Goal: Task Accomplishment & Management: Use online tool/utility

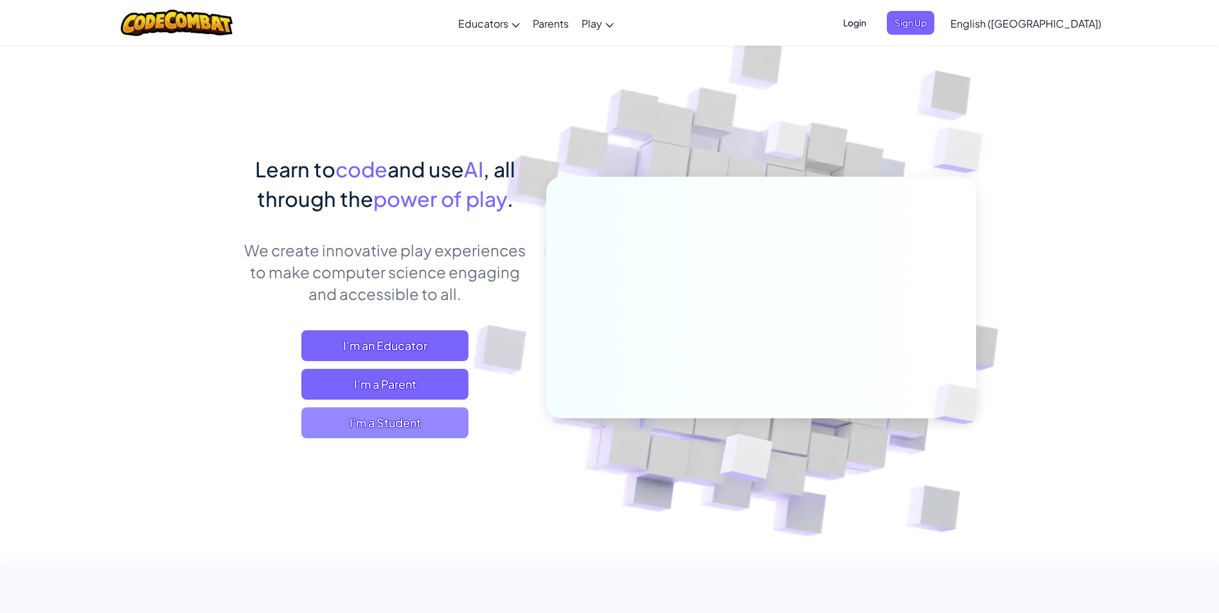
click at [397, 423] on span "I'm a Student" at bounding box center [384, 422] width 167 height 31
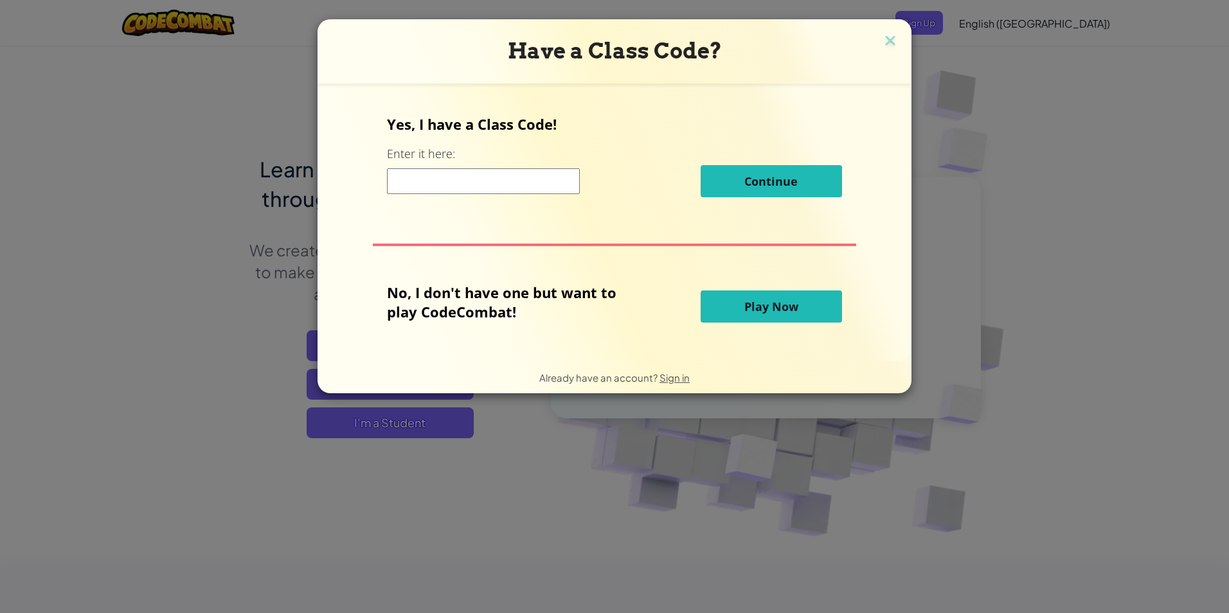
click at [764, 313] on span "Play Now" at bounding box center [771, 306] width 54 height 15
click at [764, 310] on span "Play Now" at bounding box center [771, 306] width 54 height 15
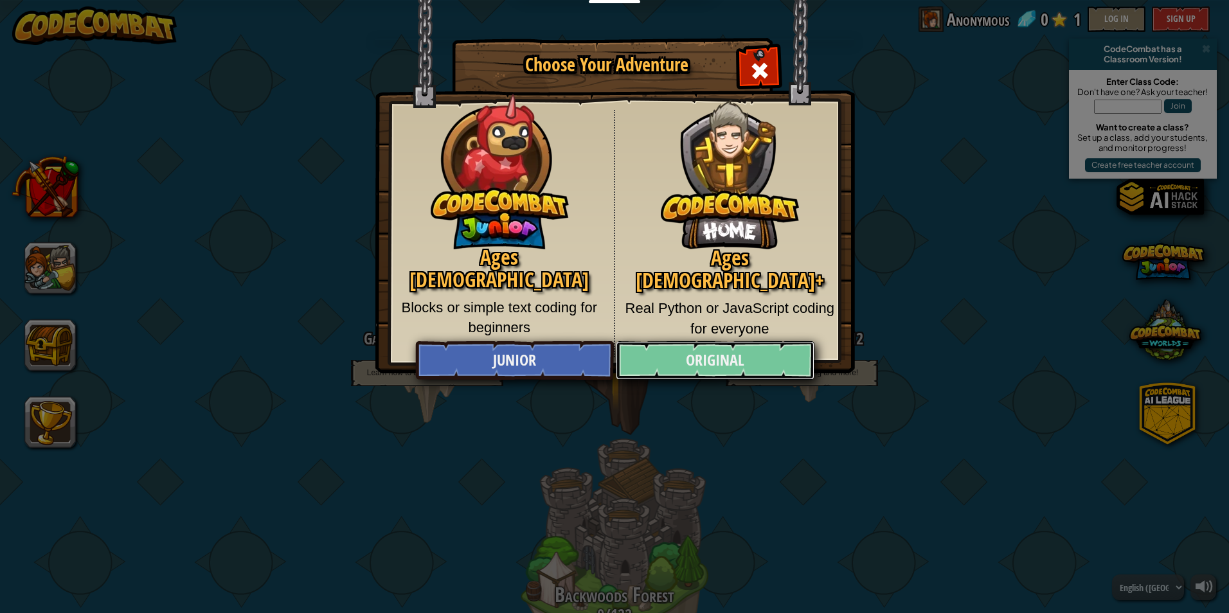
click at [643, 349] on link "Original" at bounding box center [715, 360] width 198 height 39
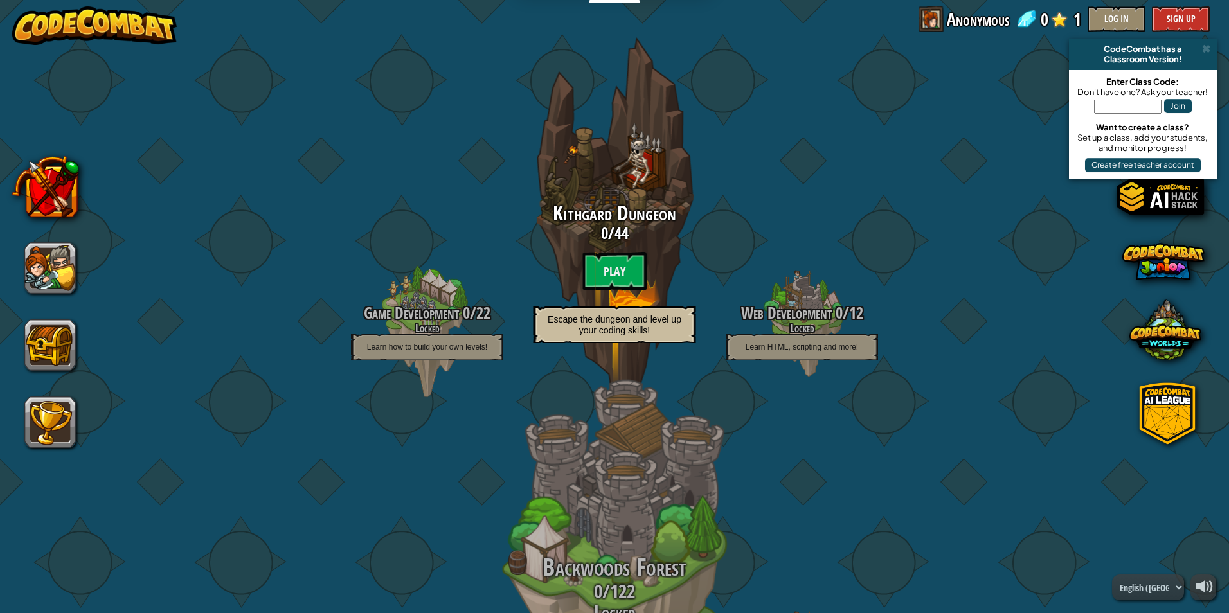
scroll to position [25, 0]
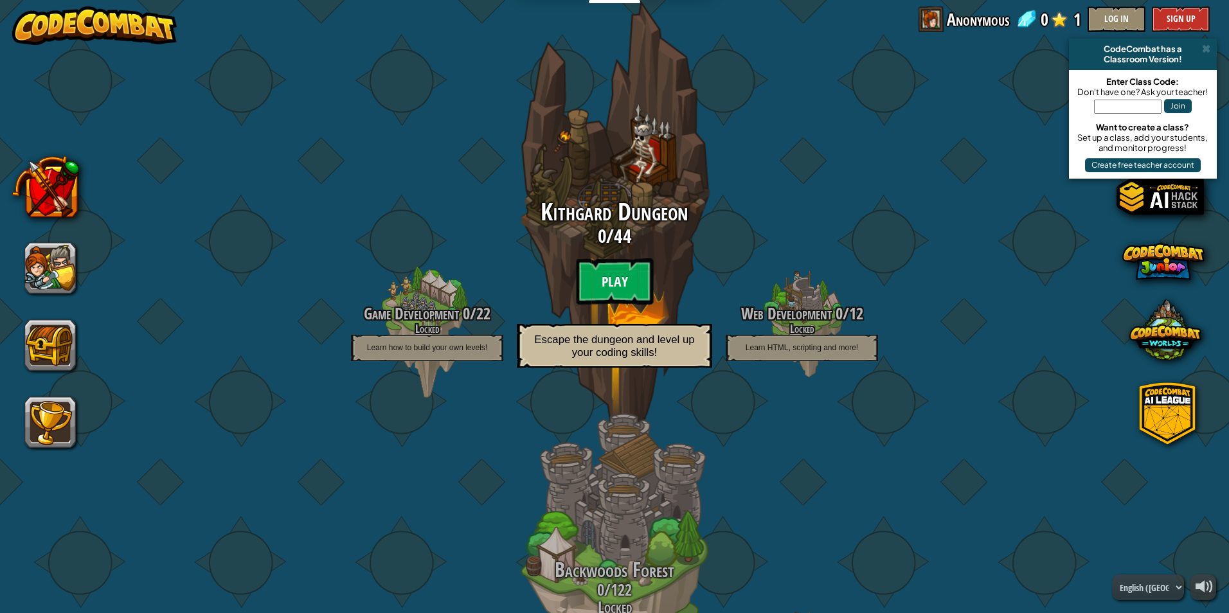
click at [628, 273] on btn "Play" at bounding box center [614, 281] width 77 height 46
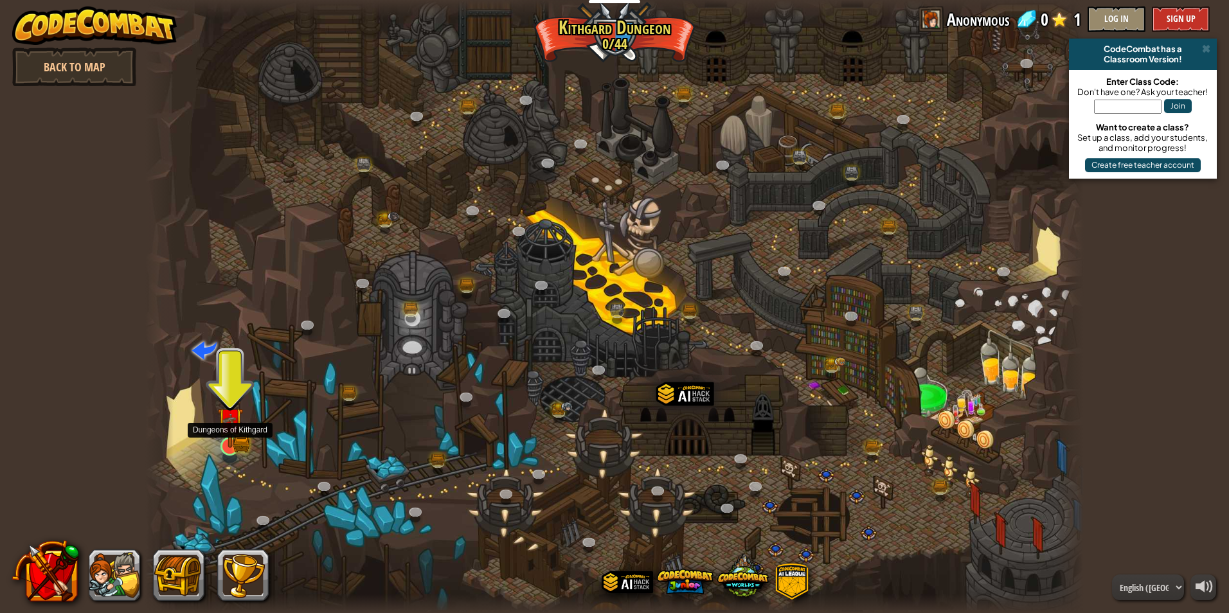
click at [229, 435] on img at bounding box center [229, 421] width 25 height 56
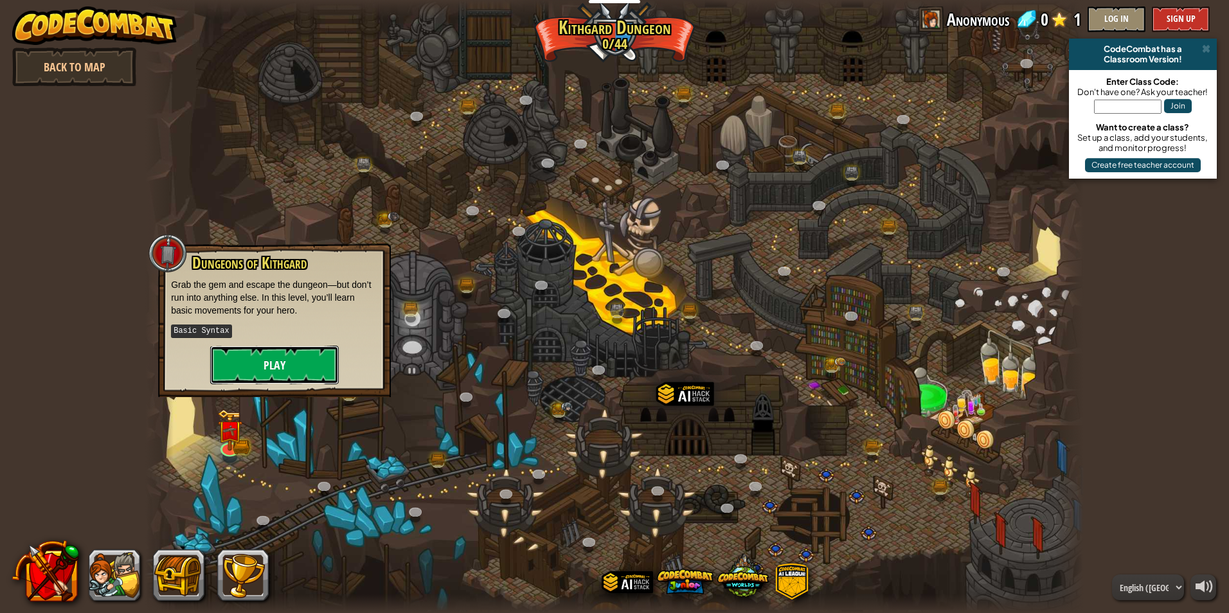
click at [252, 371] on button "Play" at bounding box center [274, 365] width 129 height 39
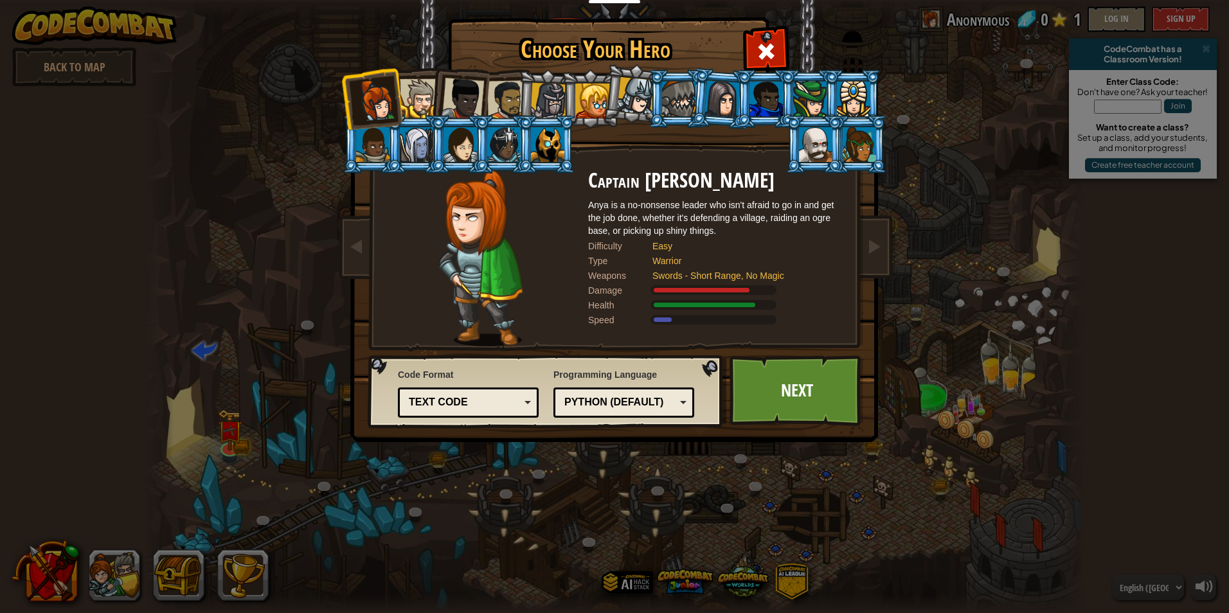
click at [472, 118] on li at bounding box center [459, 144] width 58 height 58
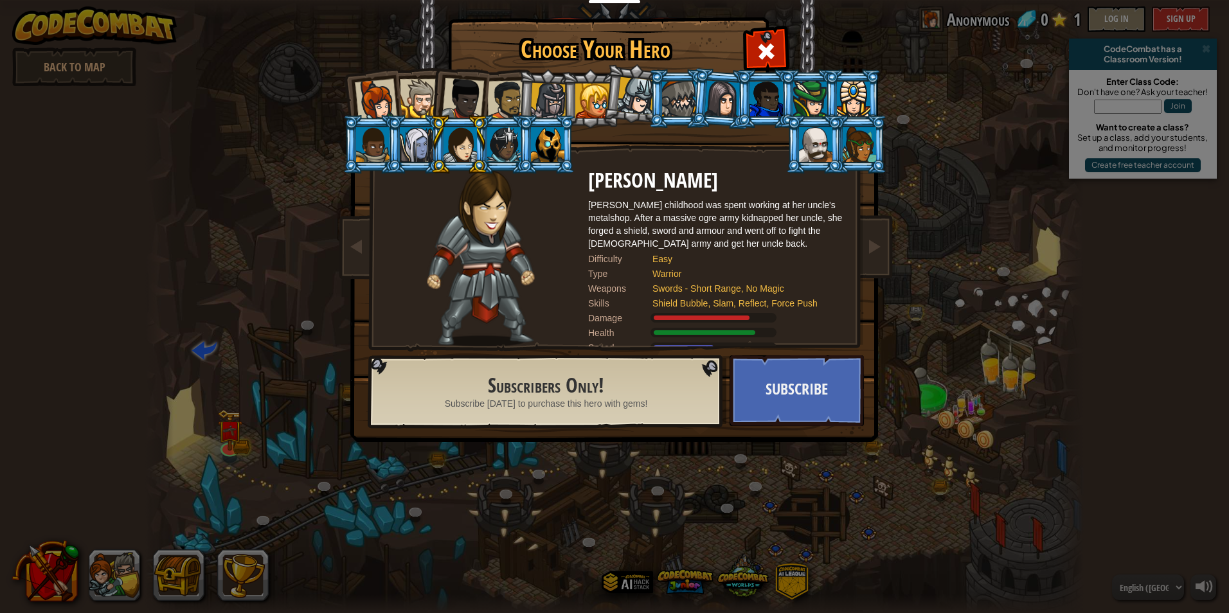
click at [546, 90] on div at bounding box center [548, 101] width 37 height 37
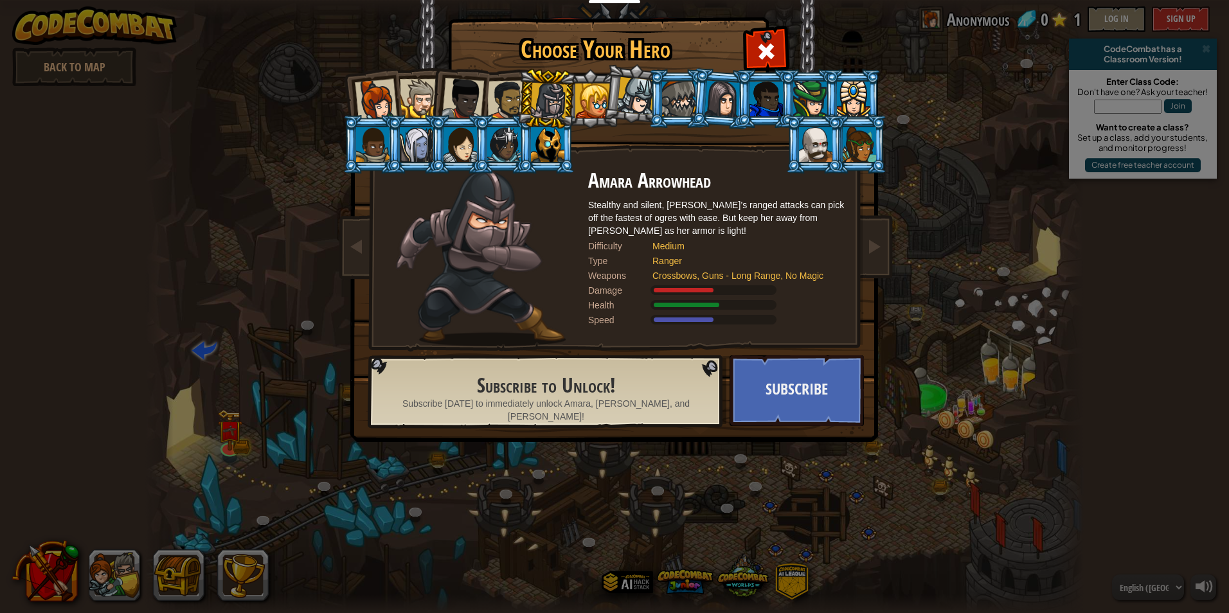
click at [659, 87] on li at bounding box center [677, 98] width 58 height 58
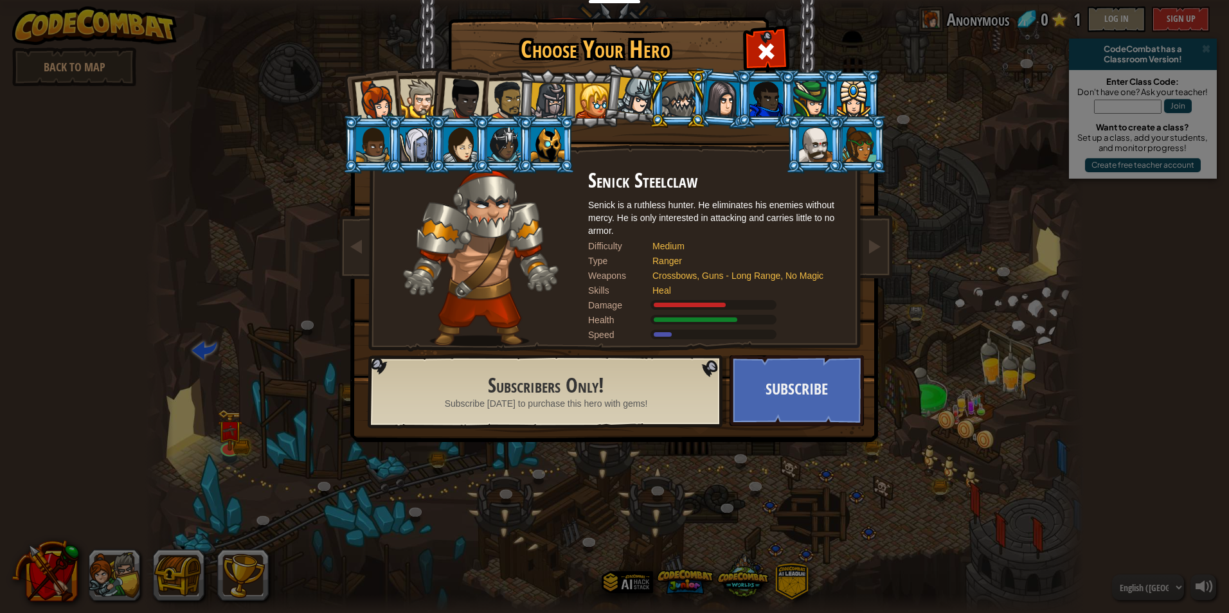
click at [816, 165] on li at bounding box center [814, 144] width 58 height 58
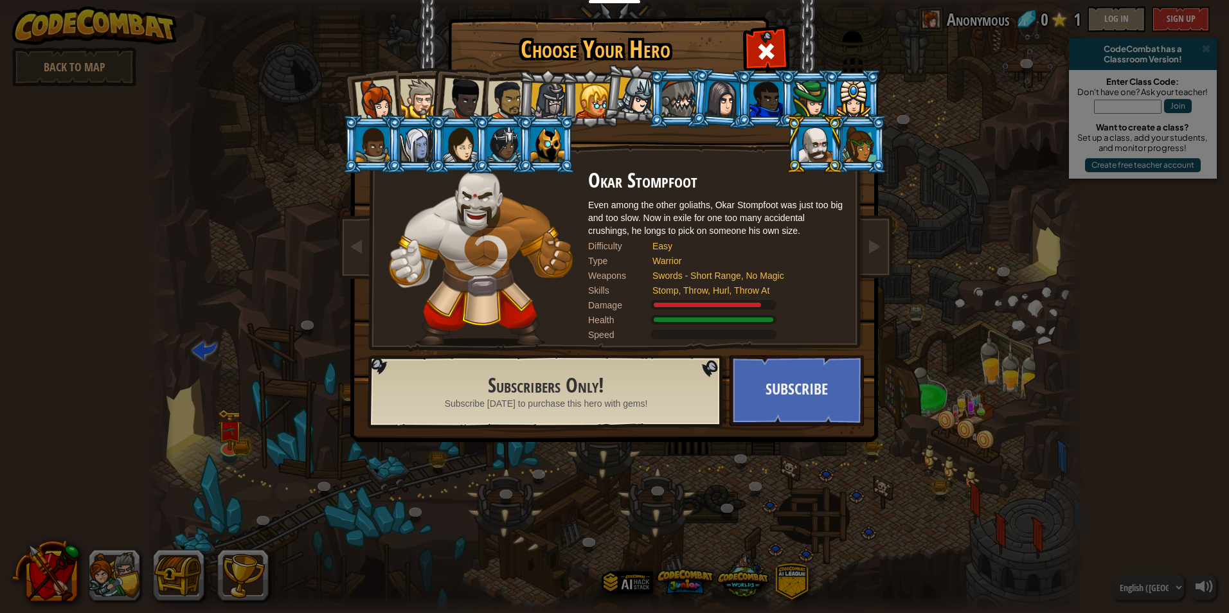
click at [842, 161] on li at bounding box center [814, 144] width 58 height 58
click at [675, 83] on div at bounding box center [678, 99] width 33 height 35
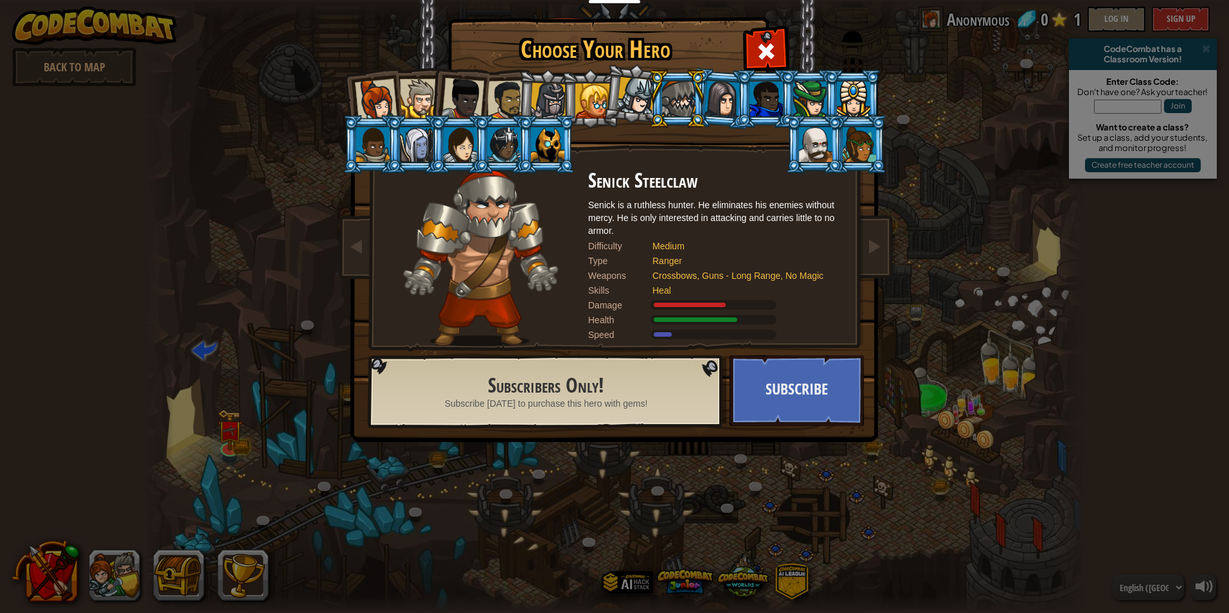
click at [625, 84] on div at bounding box center [636, 96] width 38 height 38
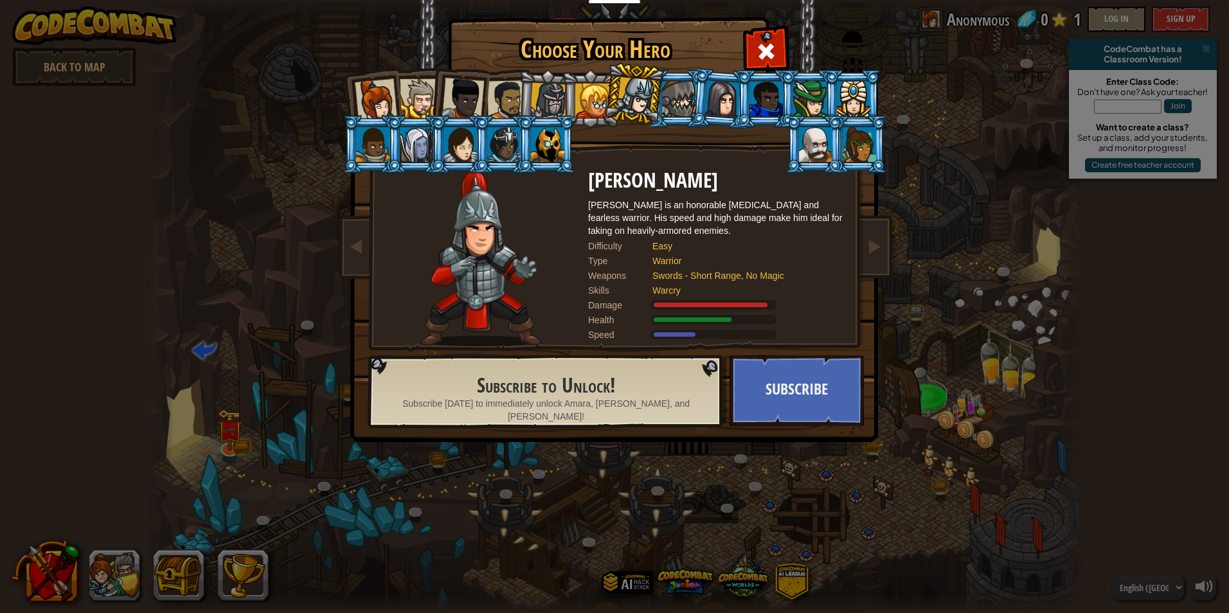
click at [681, 97] on div at bounding box center [678, 99] width 33 height 35
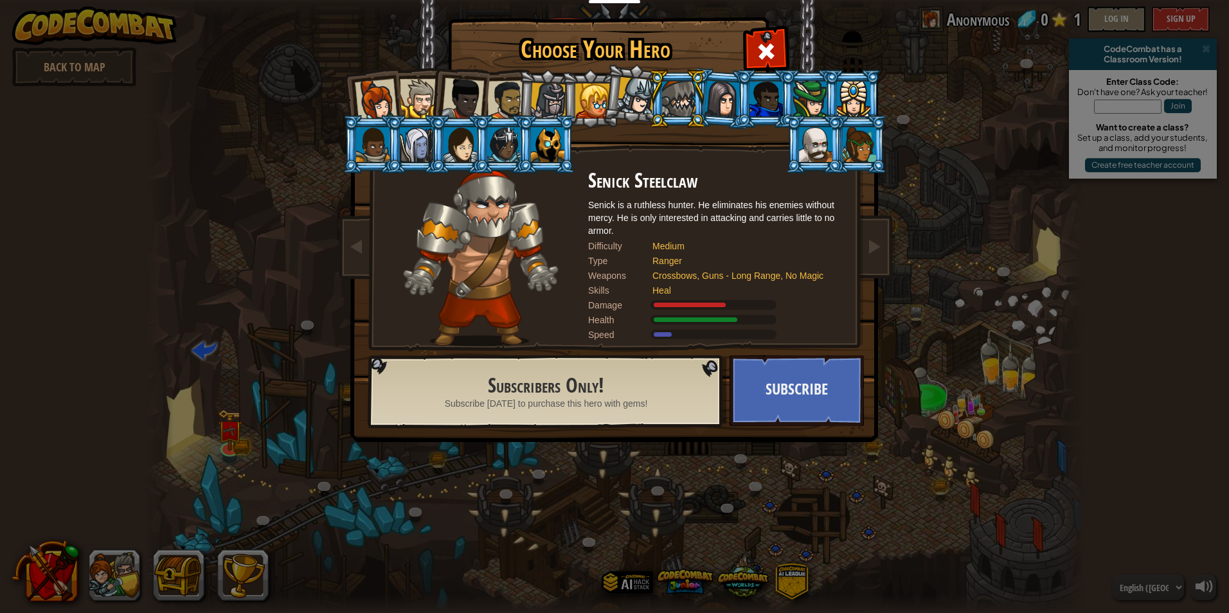
click at [714, 108] on div at bounding box center [722, 98] width 36 height 37
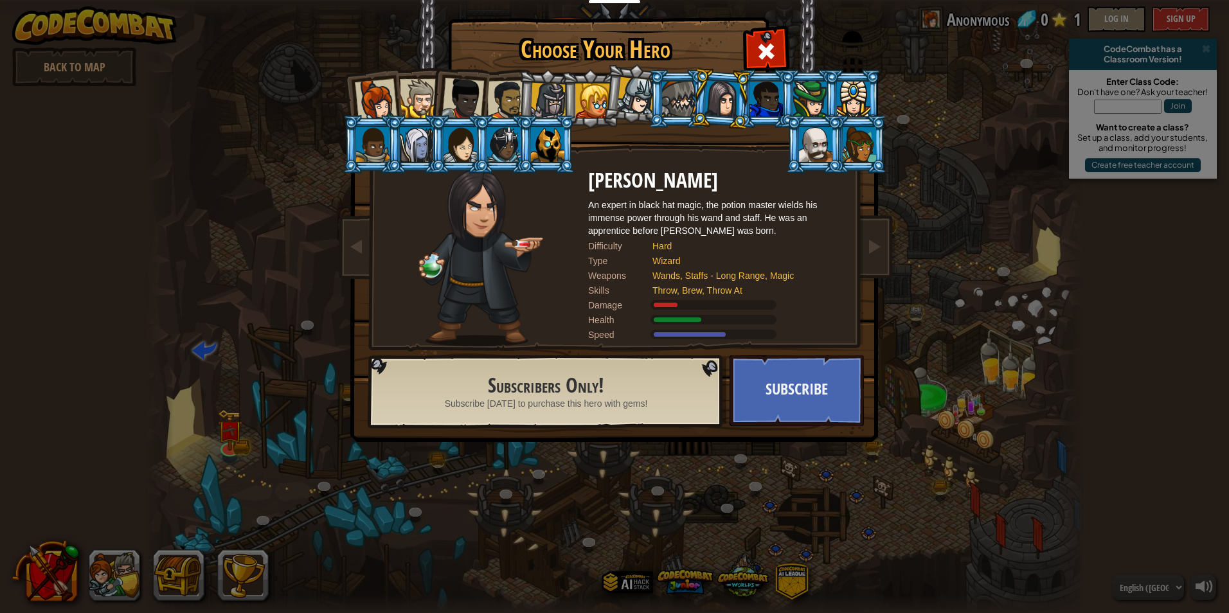
click at [748, 119] on li at bounding box center [721, 98] width 62 height 62
click at [497, 96] on div at bounding box center [507, 100] width 40 height 40
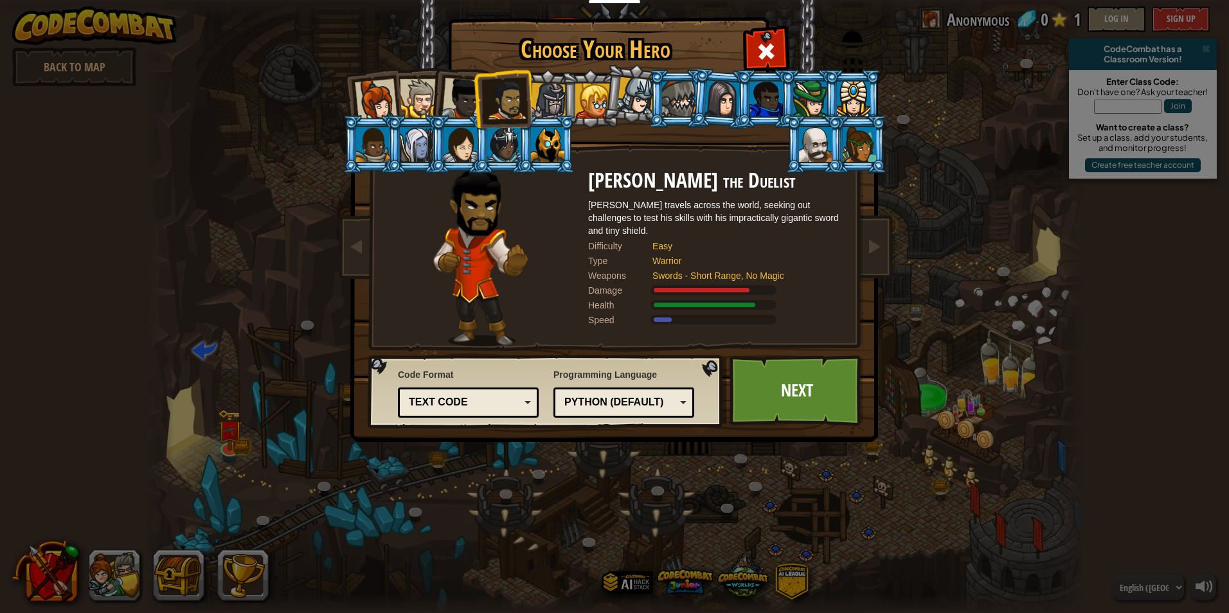
click at [466, 87] on div at bounding box center [463, 99] width 42 height 42
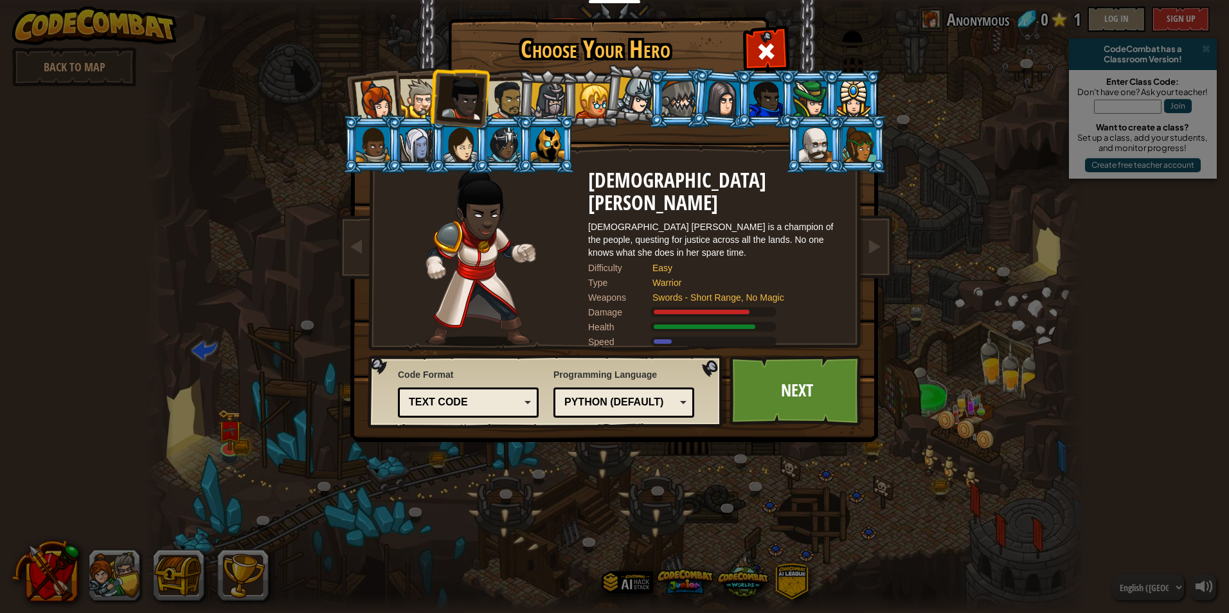
click at [397, 102] on li at bounding box center [371, 98] width 63 height 63
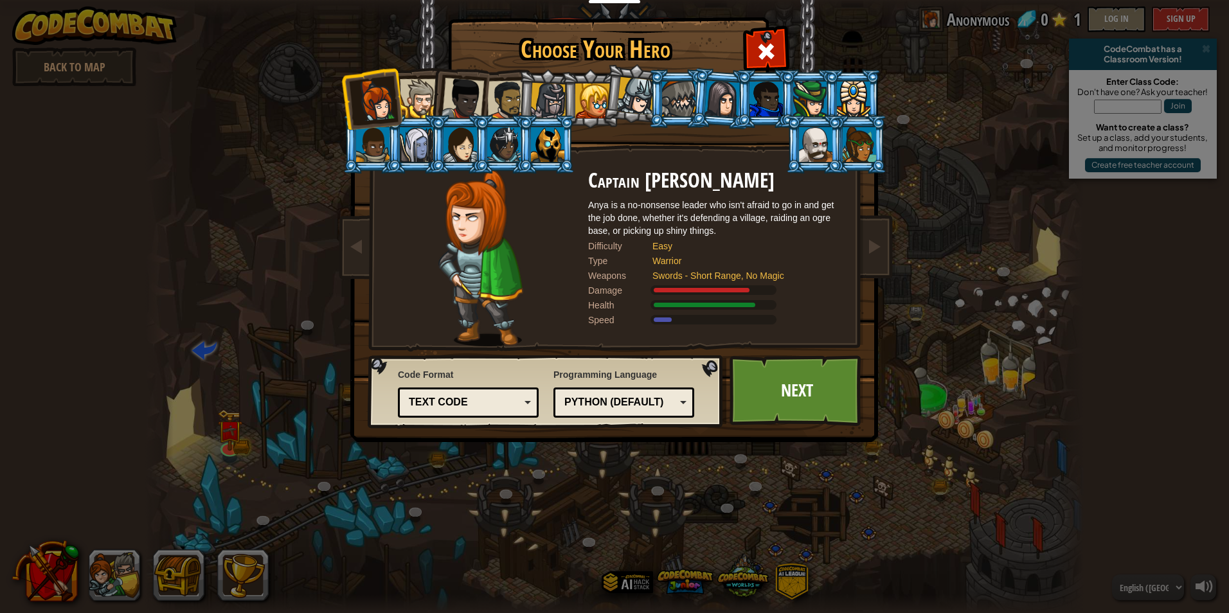
click at [414, 100] on div at bounding box center [419, 98] width 39 height 39
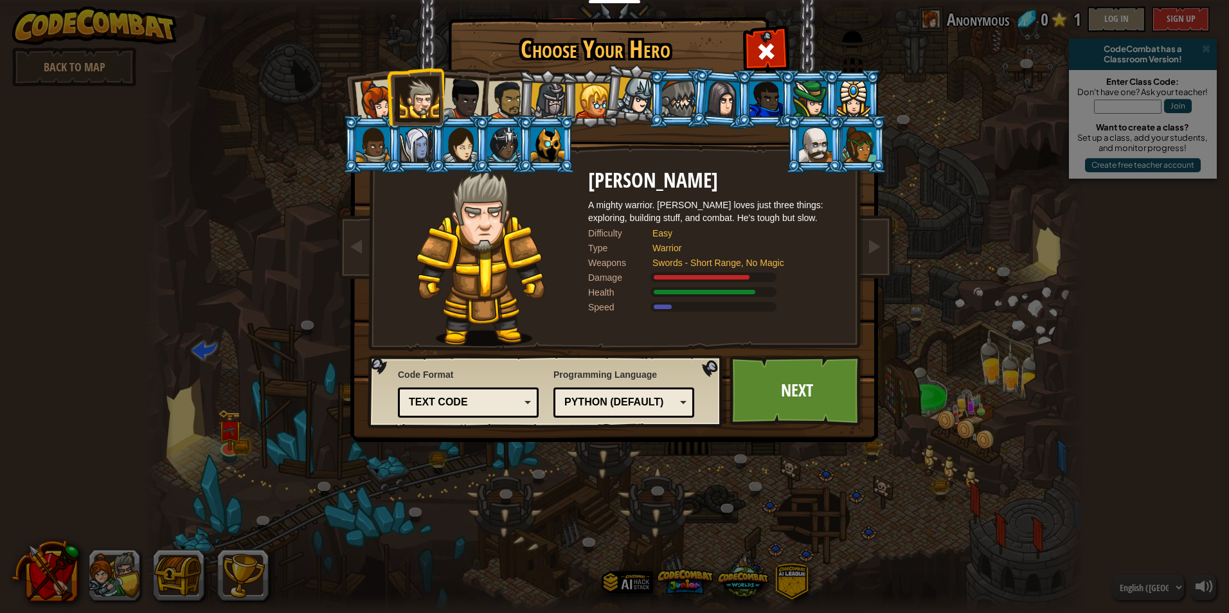
click at [485, 105] on li at bounding box center [458, 96] width 63 height 63
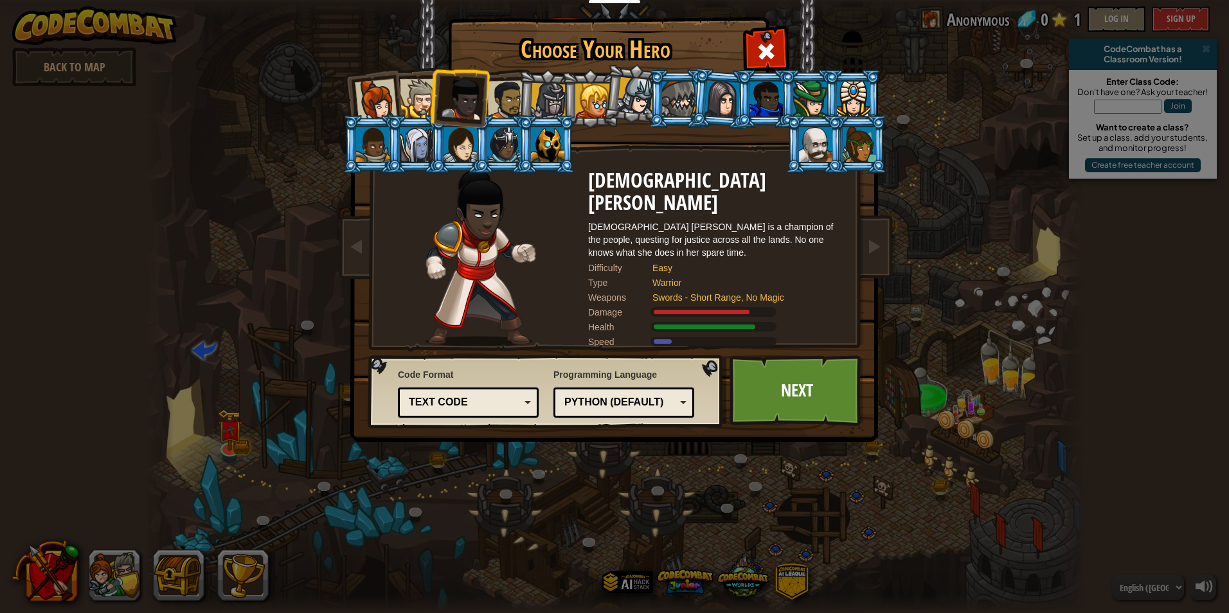
click at [496, 102] on div at bounding box center [507, 100] width 40 height 40
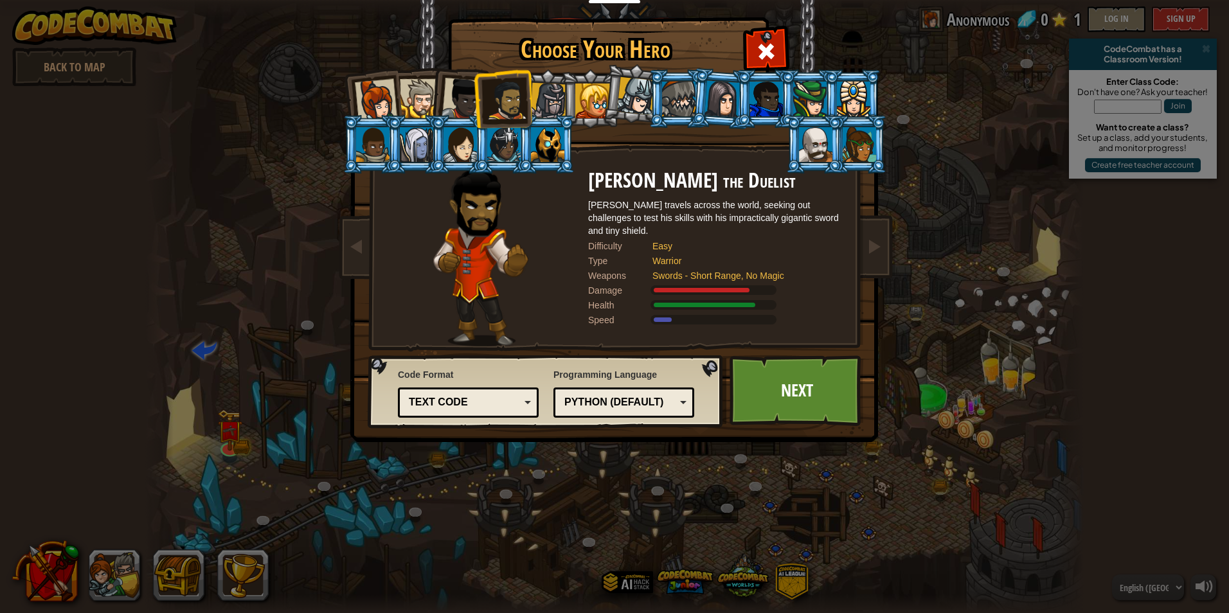
click at [413, 107] on div at bounding box center [419, 98] width 39 height 39
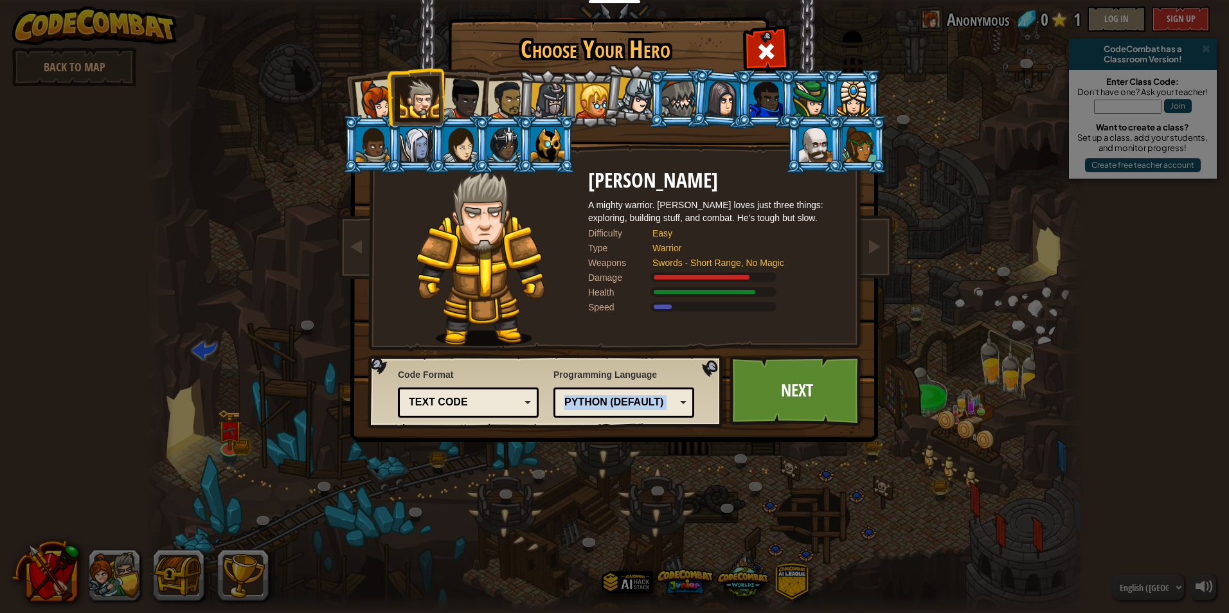
drag, startPoint x: 765, startPoint y: 386, endPoint x: 583, endPoint y: 387, distance: 181.9
click at [583, 20] on div "Code Format Text code Blocks and code Blocks Blocks (Icons) Text code Blocks - …" at bounding box center [615, 20] width 526 height 0
click at [398, 409] on div "Code Format Text code Blocks and code Blocks Blocks (Icons) Text code Blocks - …" at bounding box center [546, 392] width 348 height 66
drag, startPoint x: 398, startPoint y: 409, endPoint x: 415, endPoint y: 406, distance: 17.5
click at [415, 406] on div "Text code" at bounding box center [464, 402] width 111 height 15
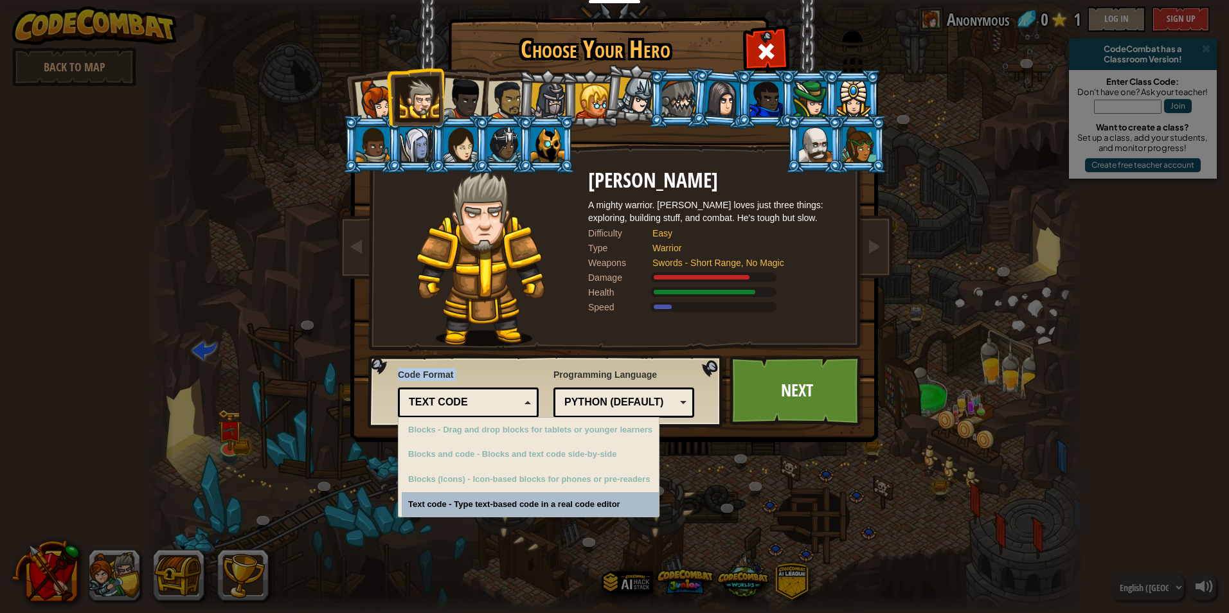
click at [465, 505] on div "Choose Your Hero 0 Captain [PERSON_NAME] is a no-nonsense leader who isn't afra…" at bounding box center [614, 306] width 1229 height 613
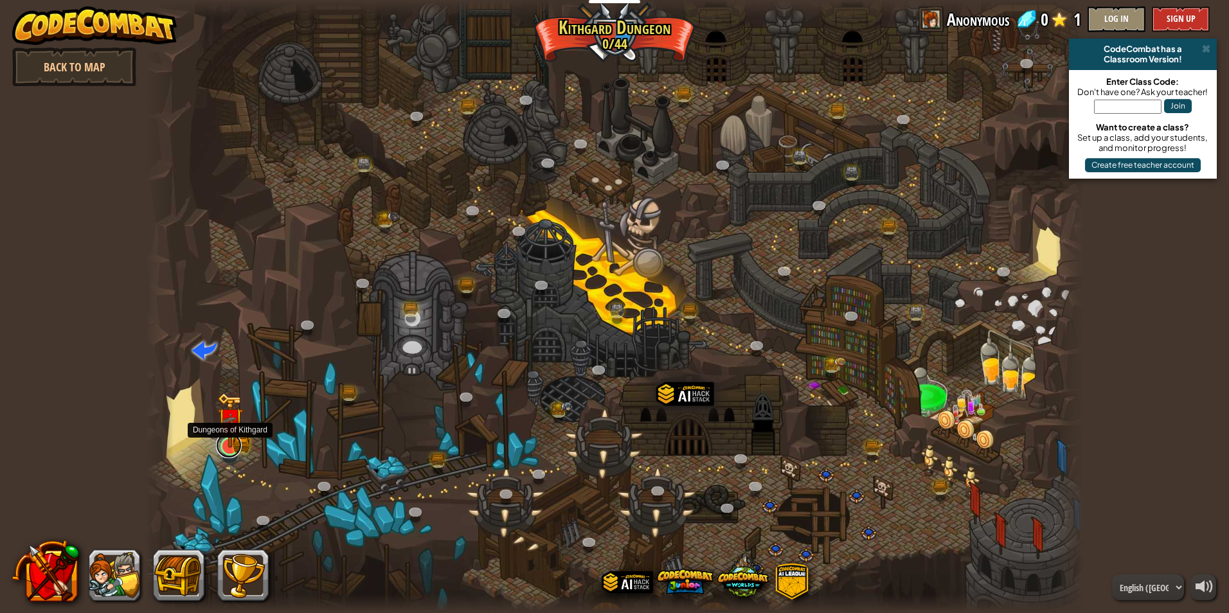
click at [235, 450] on link at bounding box center [229, 446] width 26 height 26
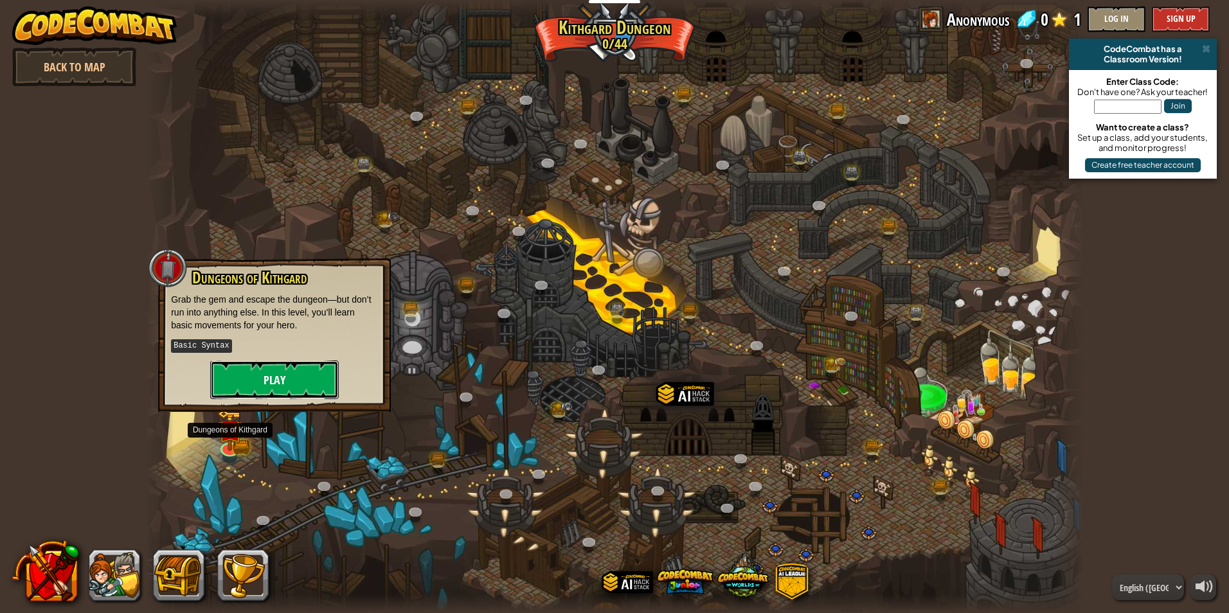
click at [285, 373] on button "Play" at bounding box center [274, 380] width 129 height 39
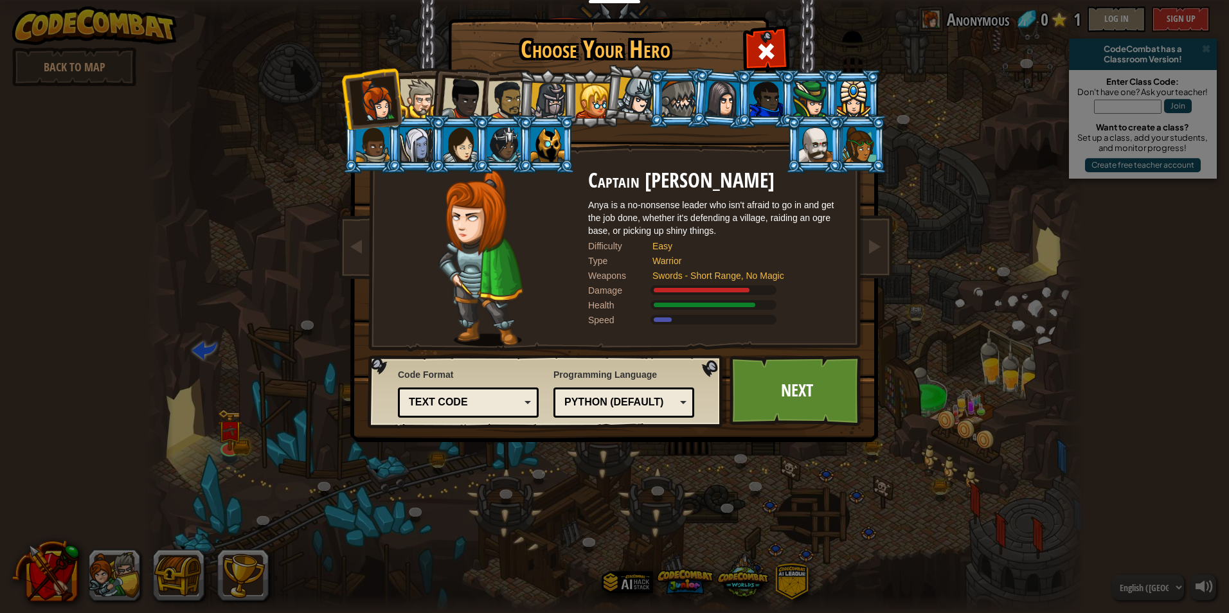
click at [429, 98] on div at bounding box center [419, 98] width 39 height 39
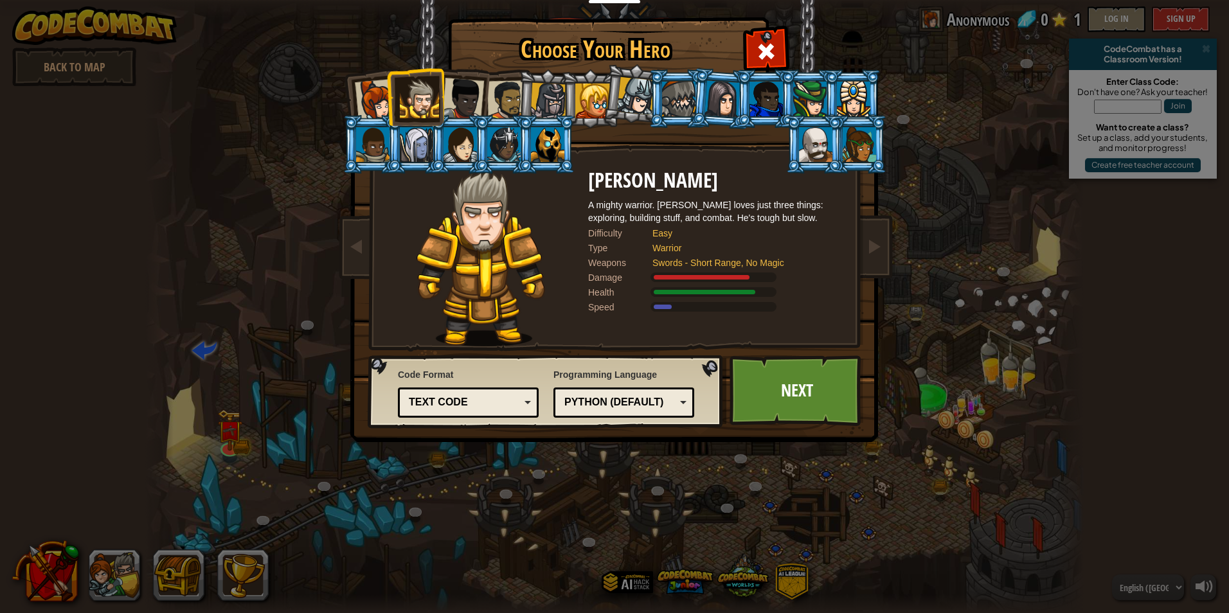
click at [614, 411] on div "Python (Default)" at bounding box center [624, 403] width 124 height 20
click at [610, 523] on div "Choose Your Hero 0 Captain [PERSON_NAME] is a no-nonsense leader who isn't afra…" at bounding box center [614, 306] width 1229 height 613
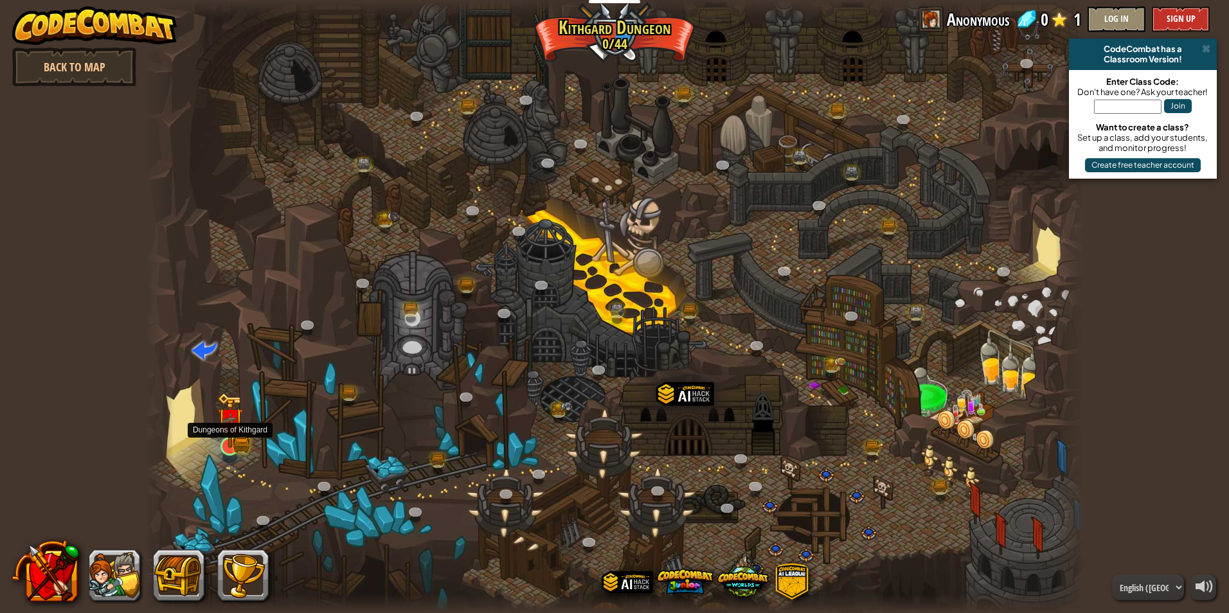
click at [219, 436] on div "Twisted Canyon (Locked) Challenge: collect the most gold using all the programm…" at bounding box center [614, 306] width 938 height 613
click at [239, 429] on img at bounding box center [229, 421] width 25 height 56
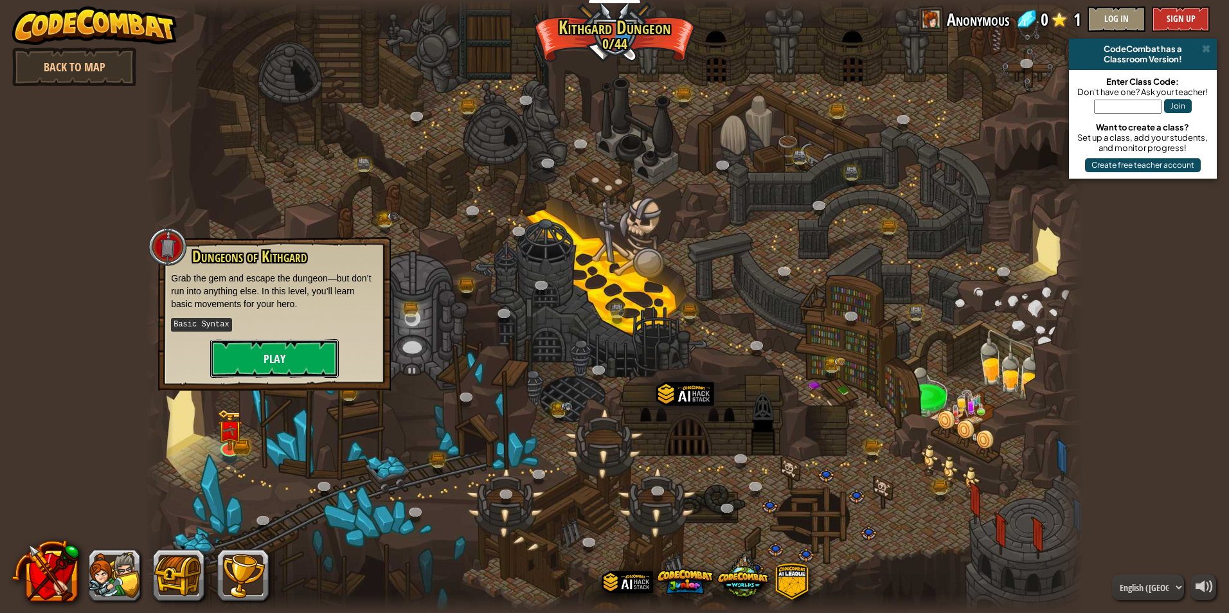
click at [312, 350] on button "Play" at bounding box center [274, 358] width 129 height 39
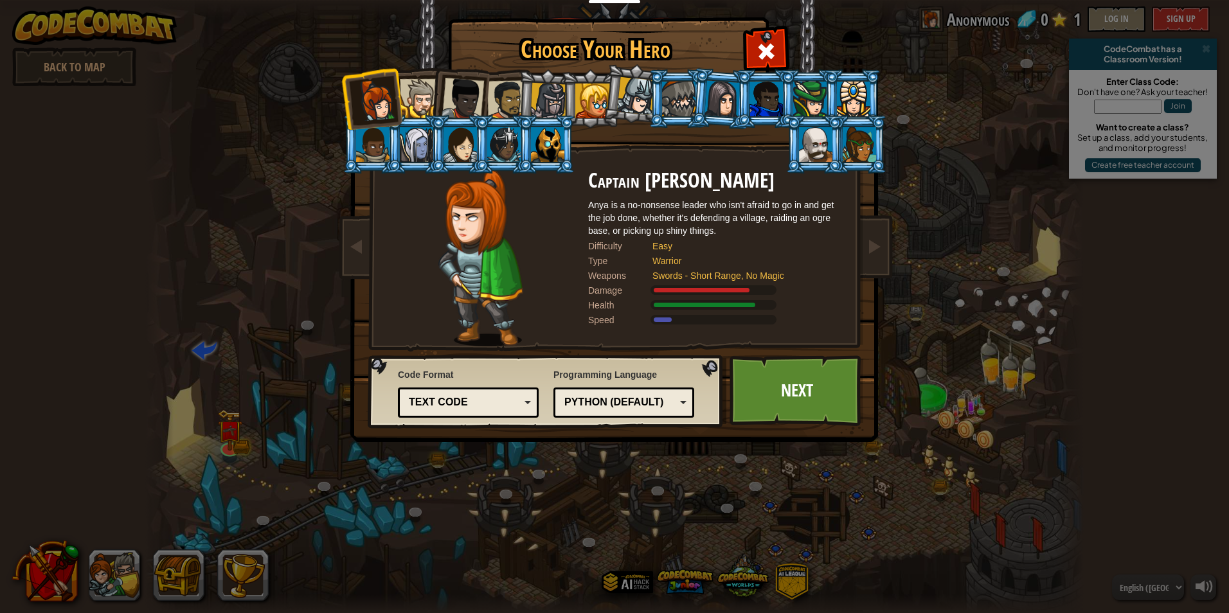
click at [421, 105] on div at bounding box center [419, 98] width 39 height 39
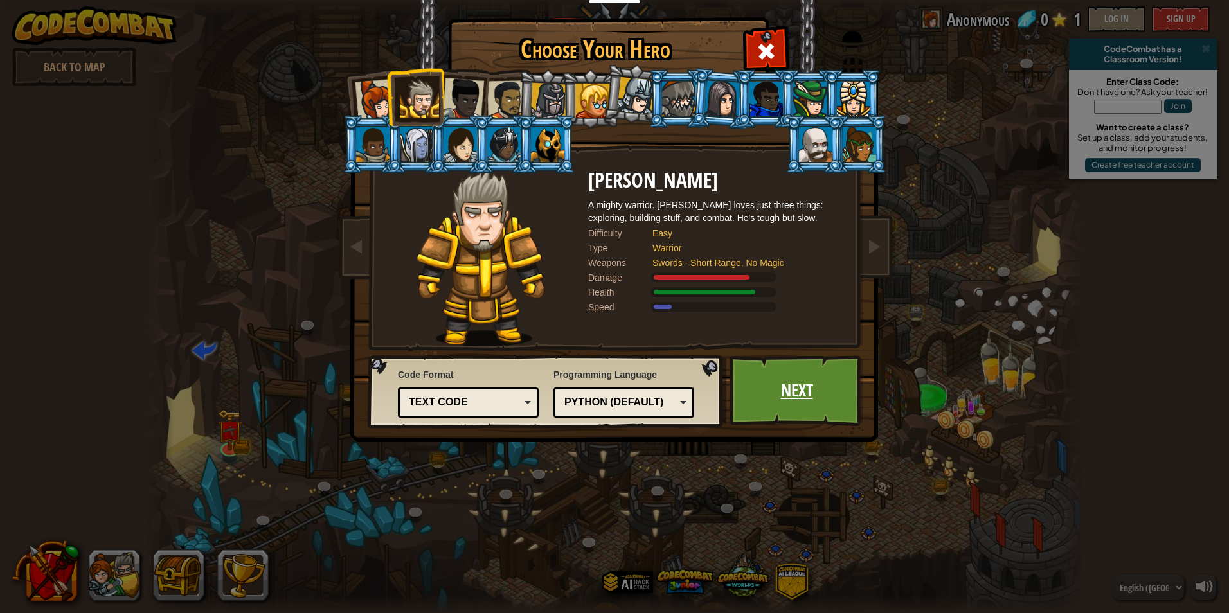
click at [801, 407] on link "Next" at bounding box center [796, 390] width 134 height 71
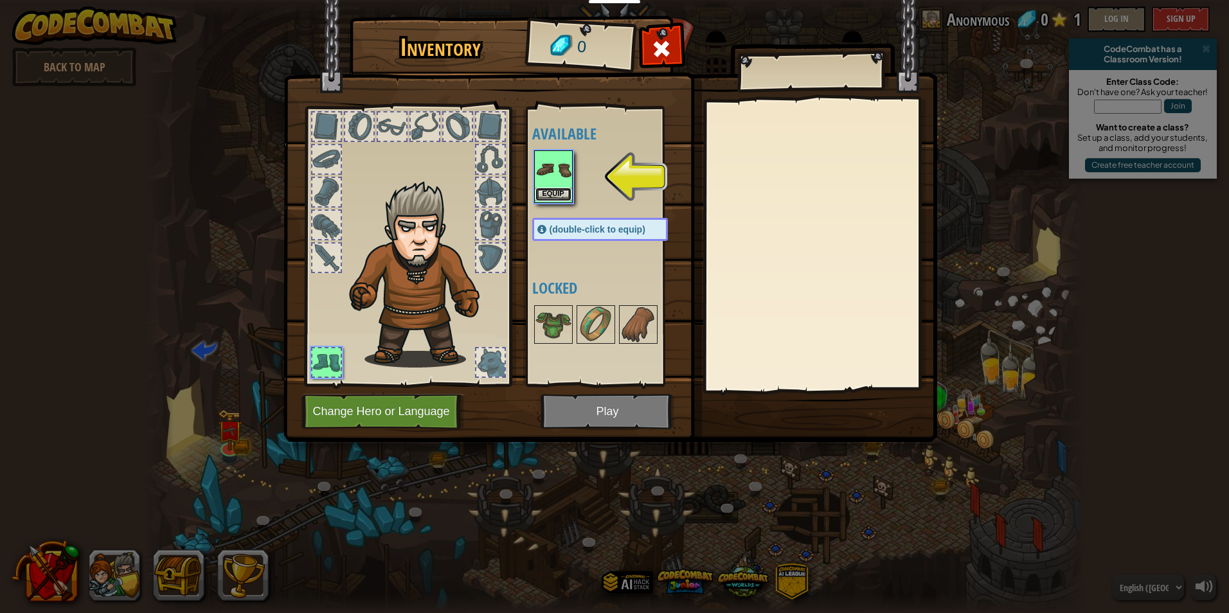
click at [544, 190] on button "Equip" at bounding box center [553, 194] width 36 height 13
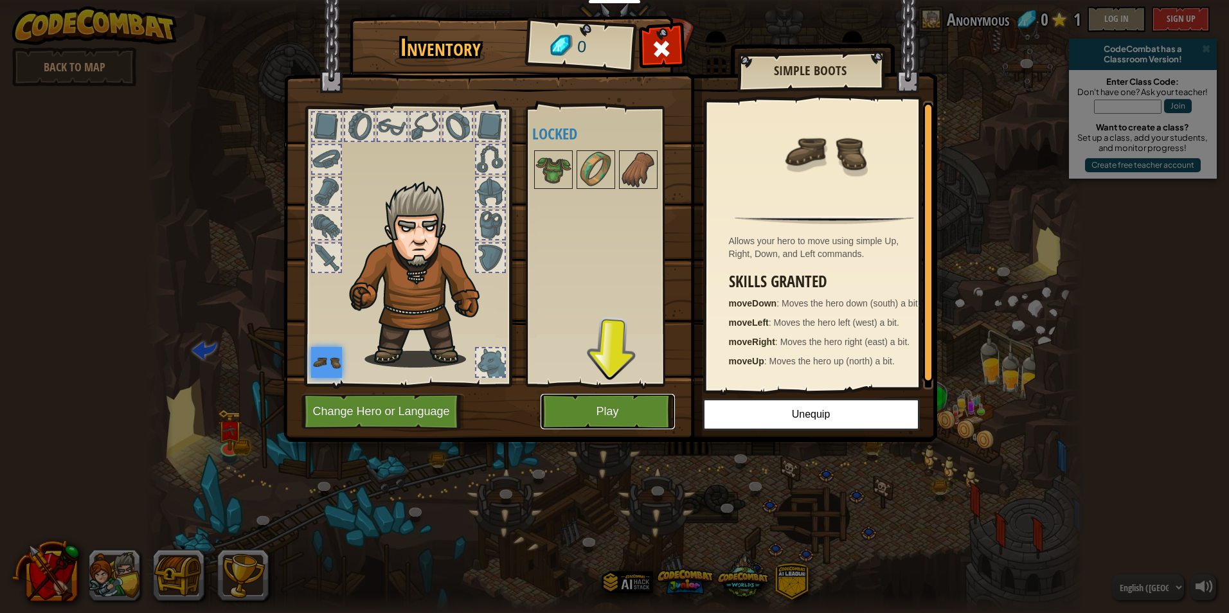
click at [612, 404] on button "Play" at bounding box center [608, 411] width 134 height 35
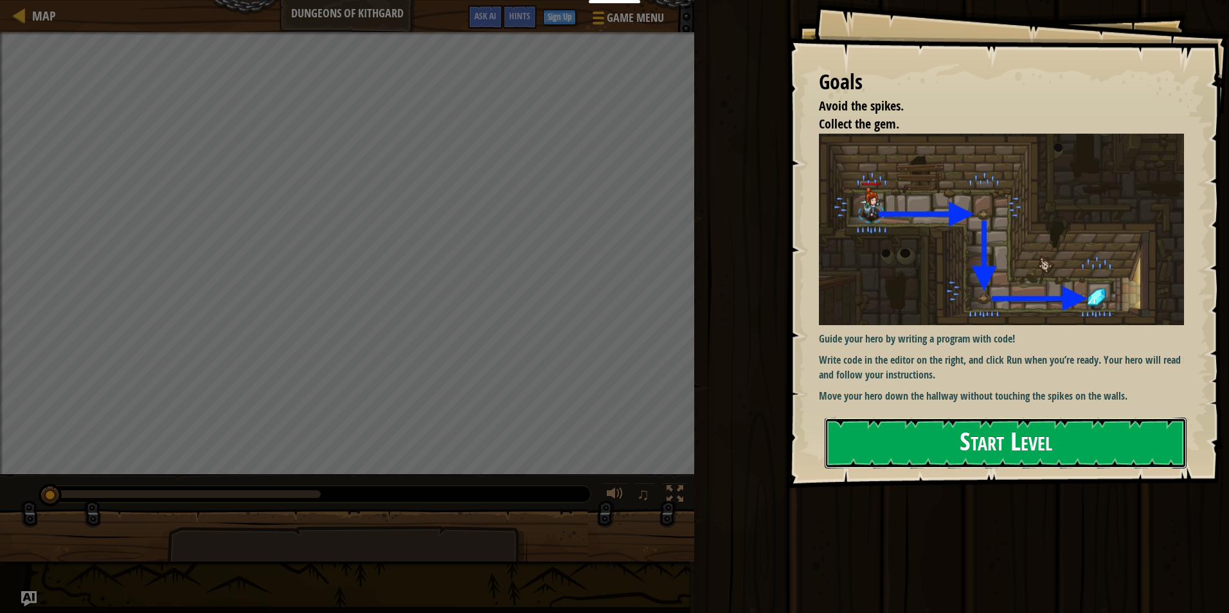
click at [916, 442] on button "Start Level" at bounding box center [1006, 443] width 362 height 51
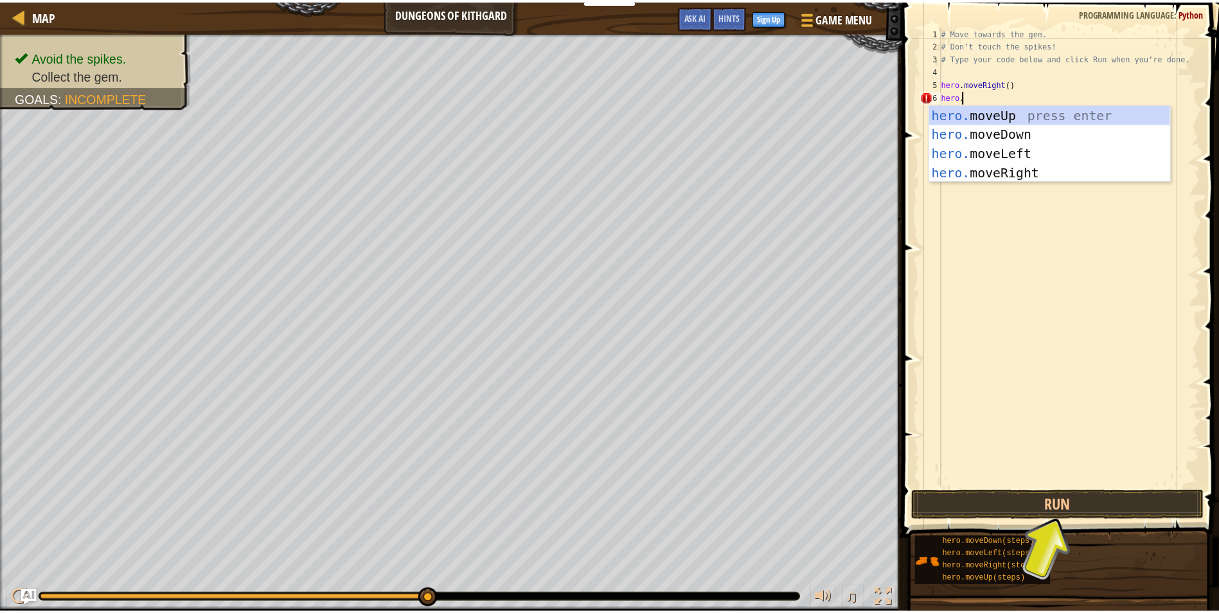
scroll to position [6, 1]
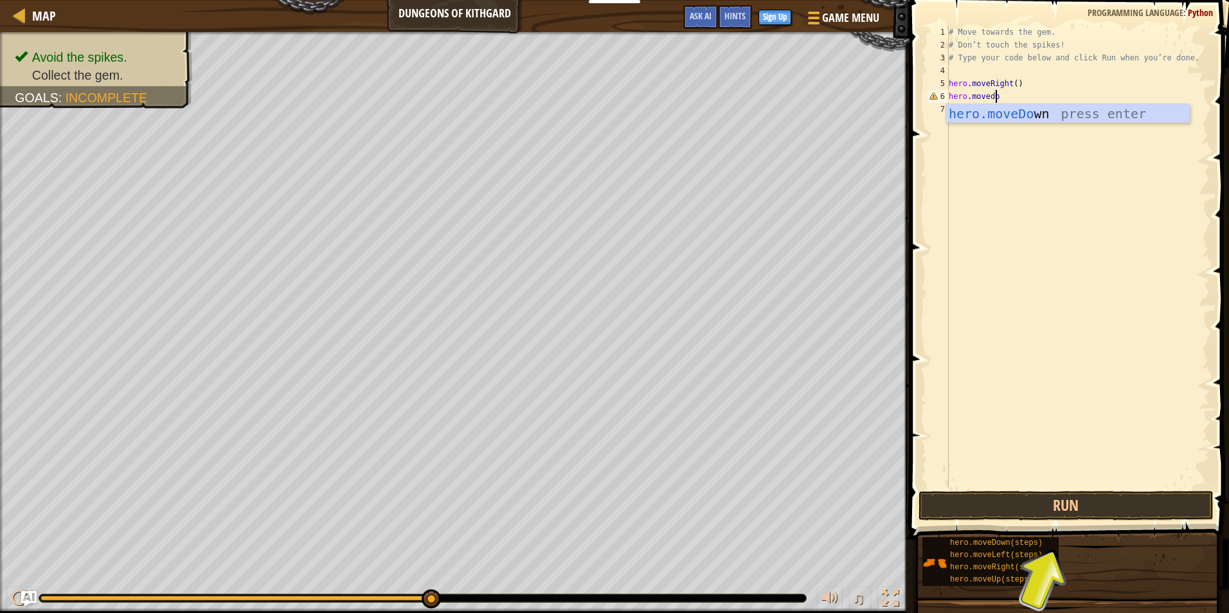
type textarea "hero.movedown"
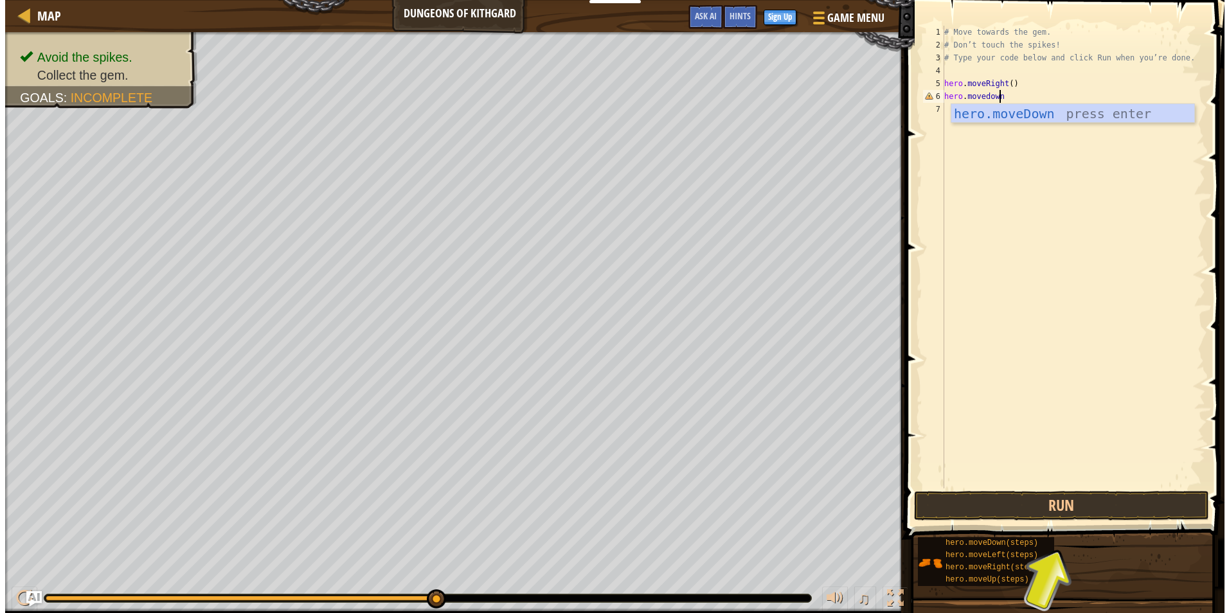
scroll to position [6, 0]
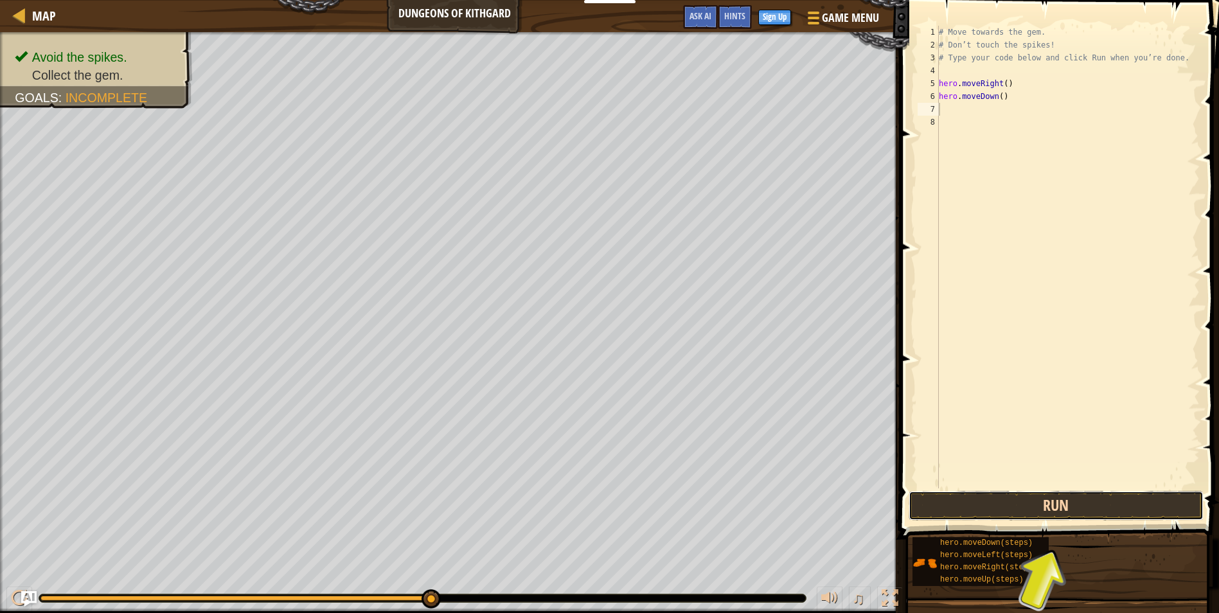
click at [972, 511] on button "Run" at bounding box center [1056, 506] width 295 height 30
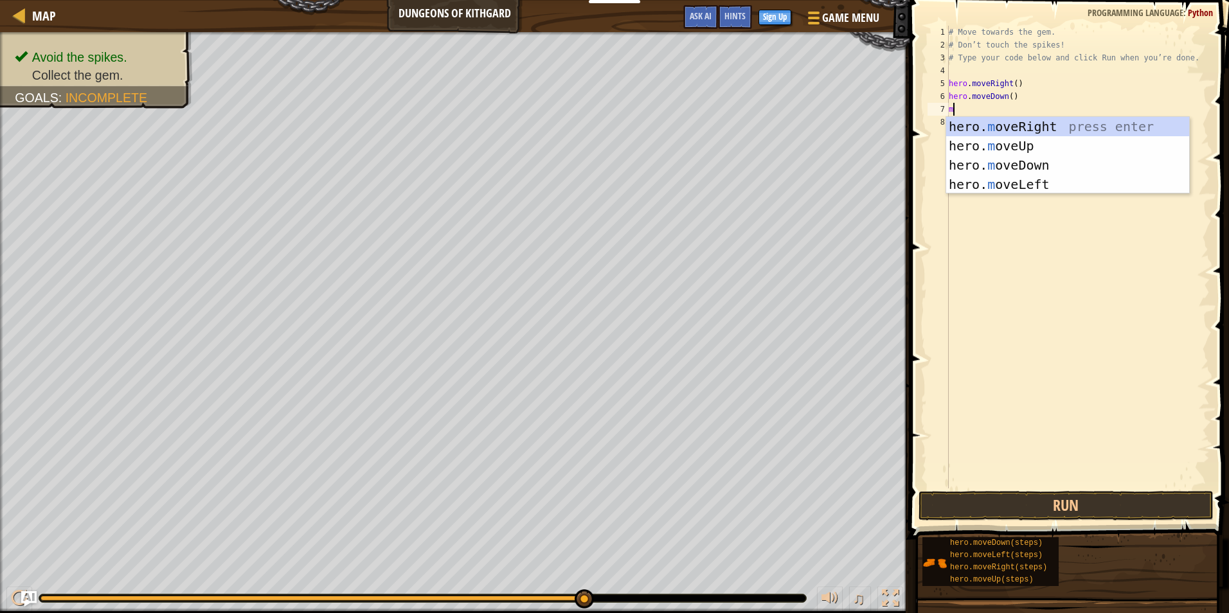
type textarea "mo"
click at [984, 181] on div "hero. mo veUp press enter hero. mo veDown press enter hero. mo veLeft press ent…" at bounding box center [1067, 175] width 243 height 116
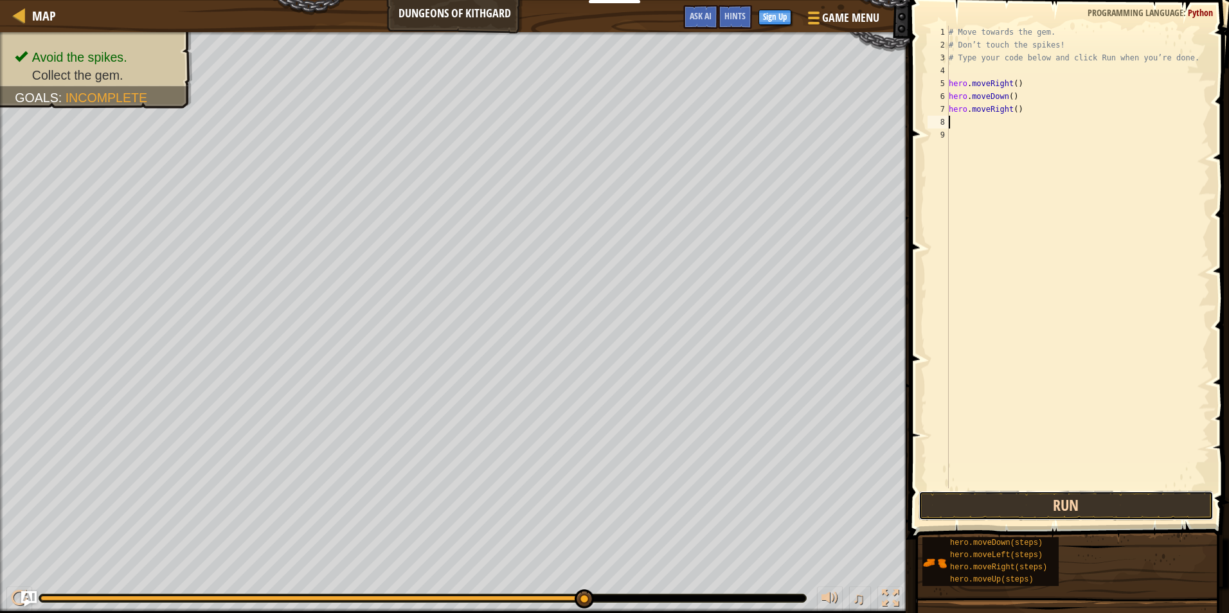
click at [1015, 510] on button "Run" at bounding box center [1065, 506] width 295 height 30
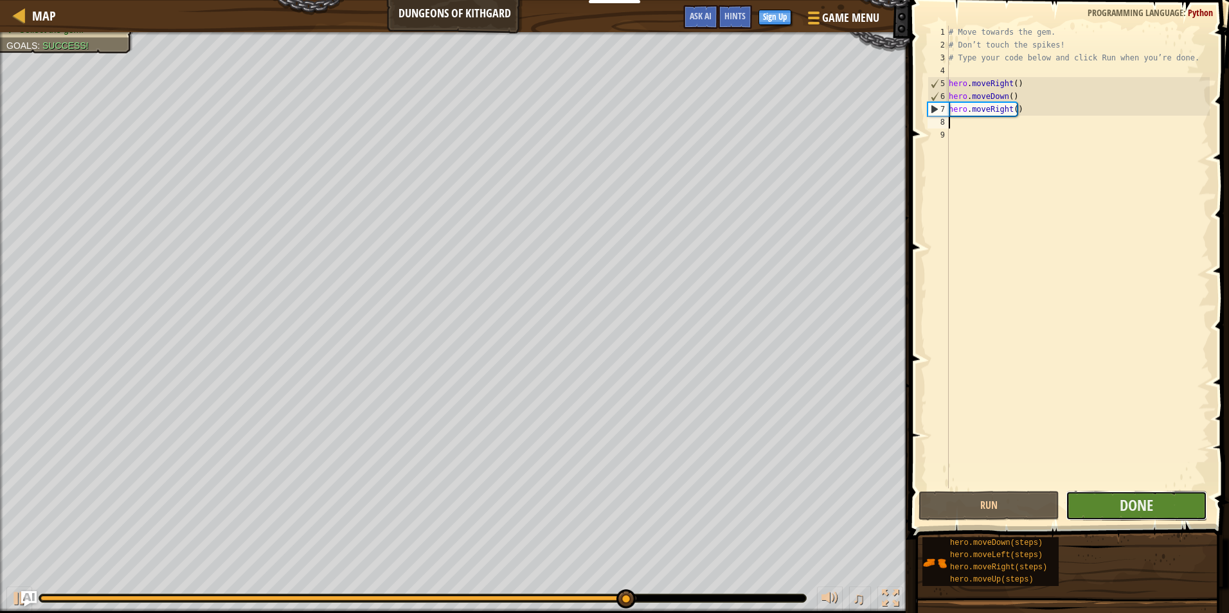
click at [1105, 507] on button "Done" at bounding box center [1136, 506] width 141 height 30
